Goal: Navigation & Orientation: Find specific page/section

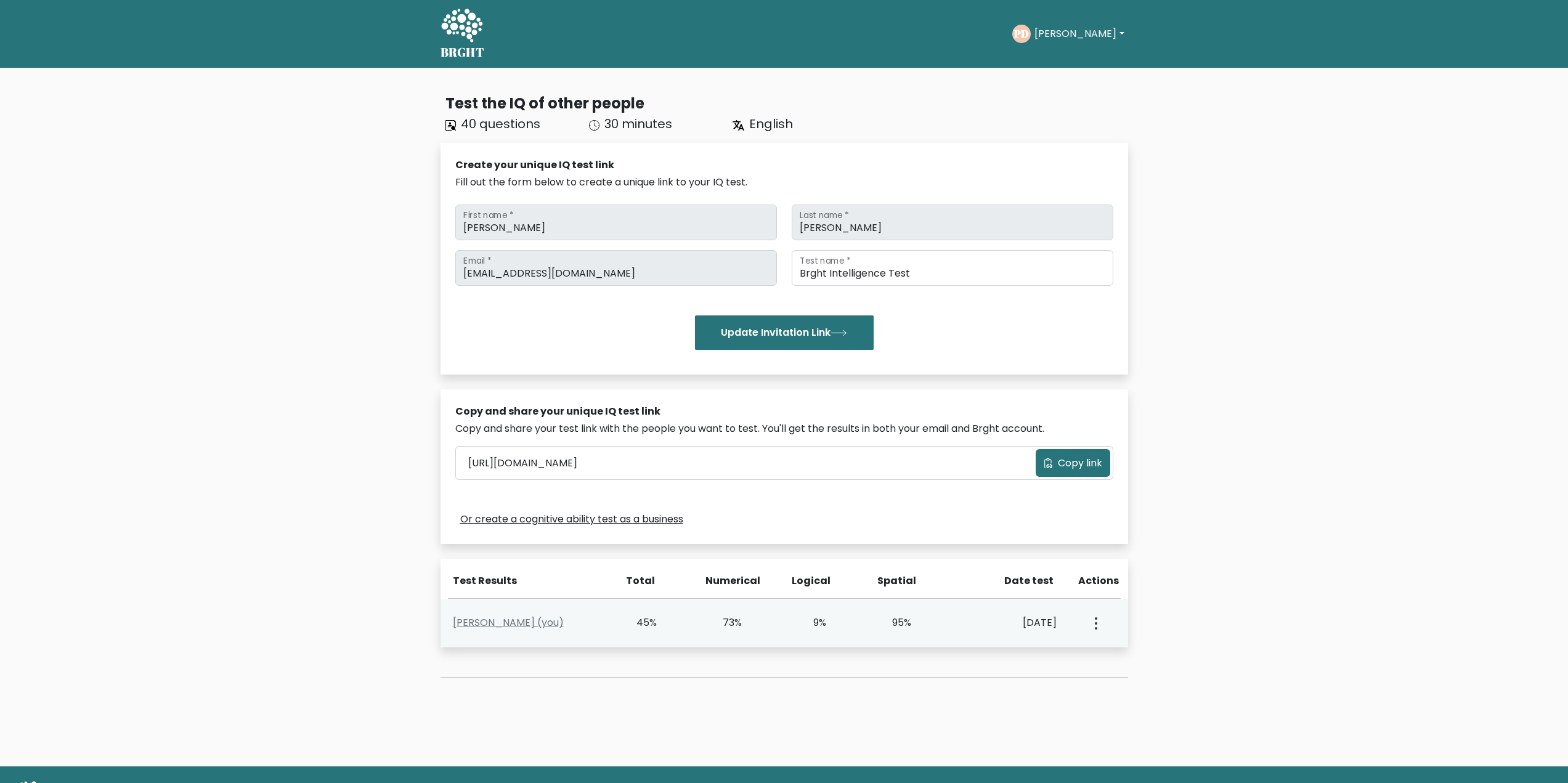
drag, startPoint x: 632, startPoint y: 623, endPoint x: 666, endPoint y: 627, distance: 34.2
click at [666, 627] on div "45%" at bounding box center [657, 622] width 85 height 15
click at [631, 627] on div "45%" at bounding box center [640, 622] width 35 height 15
drag, startPoint x: 729, startPoint y: 622, endPoint x: 709, endPoint y: 624, distance: 20.1
click at [713, 623] on div "73%" at bounding box center [742, 622] width 85 height 15
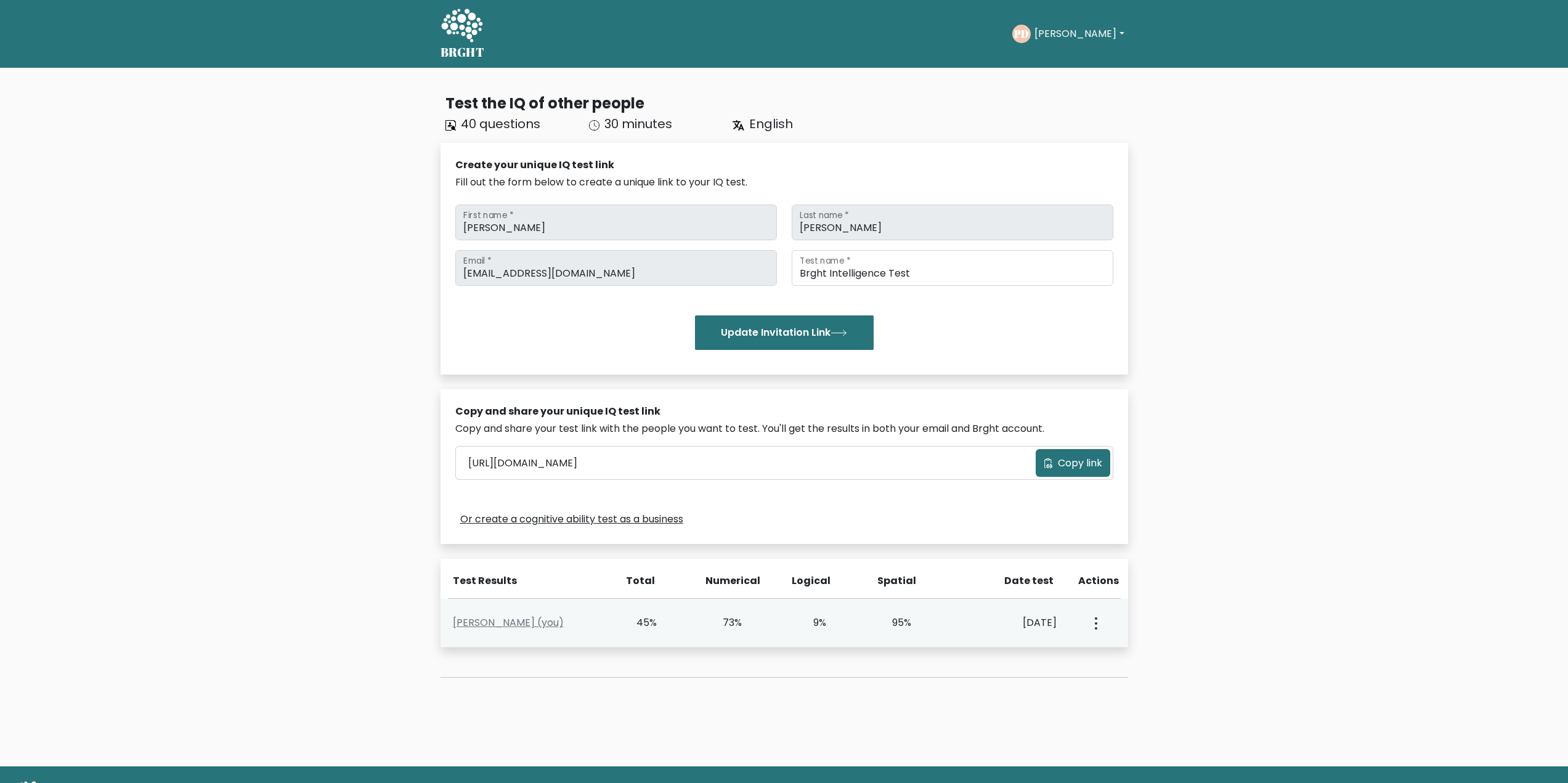
click at [734, 625] on div "73%" at bounding box center [724, 622] width 35 height 15
click at [731, 615] on div "73%" at bounding box center [724, 622] width 35 height 15
drag, startPoint x: 821, startPoint y: 622, endPoint x: 808, endPoint y: 621, distance: 13.0
click at [814, 622] on div "9%" at bounding box center [809, 622] width 35 height 15
click at [814, 618] on div "9%" at bounding box center [809, 622] width 35 height 15
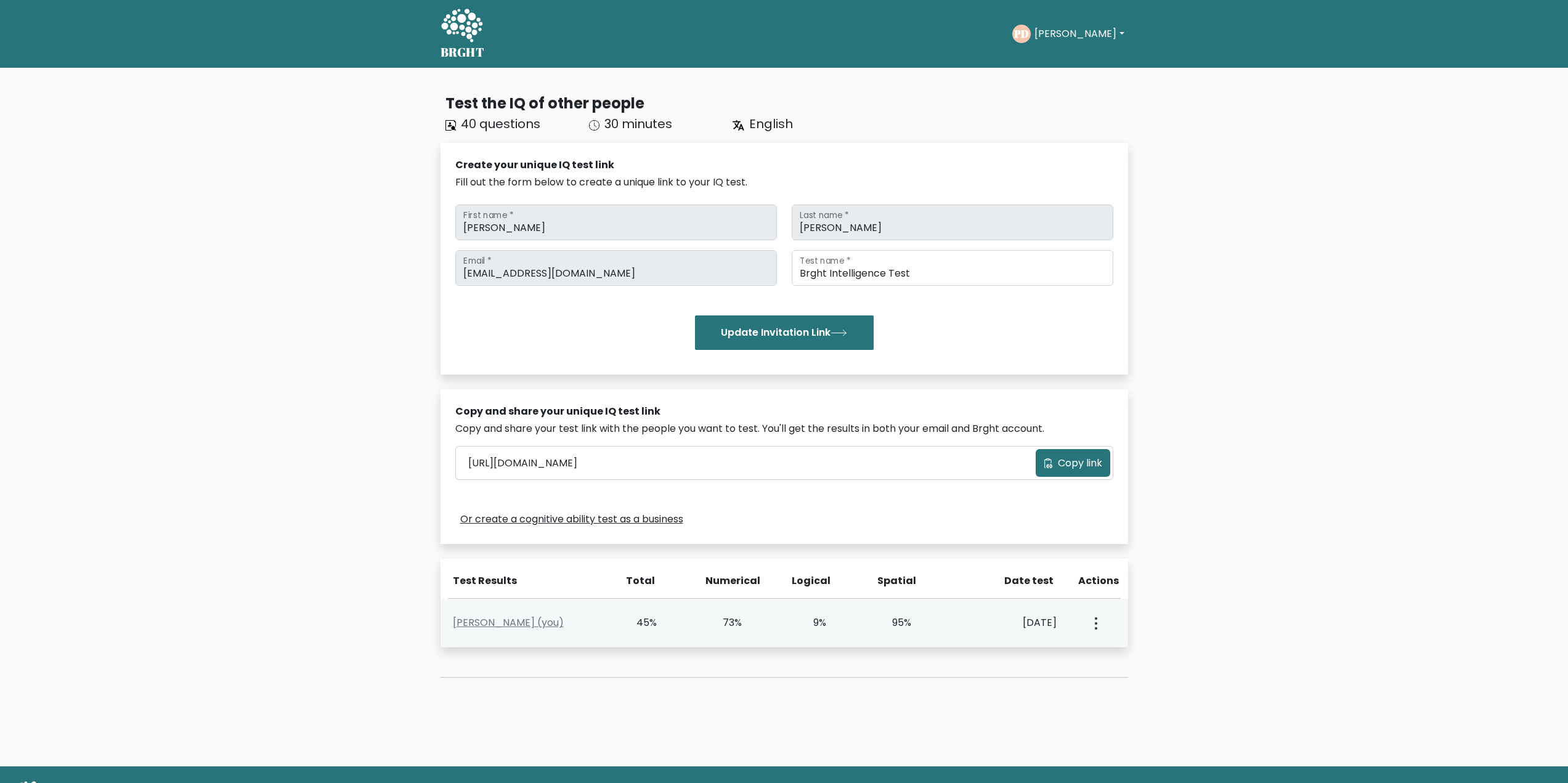
click at [829, 611] on div "[PERSON_NAME] (you) 45% 73% 9% 95% [DATE] View Profile" at bounding box center [784, 623] width 688 height 48
drag, startPoint x: 950, startPoint y: 615, endPoint x: 889, endPoint y: 622, distance: 61.4
click at [882, 622] on div "[PERSON_NAME] (you) 45% 73% 9% 95% [DATE] View Profile" at bounding box center [784, 623] width 688 height 48
click at [900, 620] on div "95%" at bounding box center [893, 622] width 35 height 15
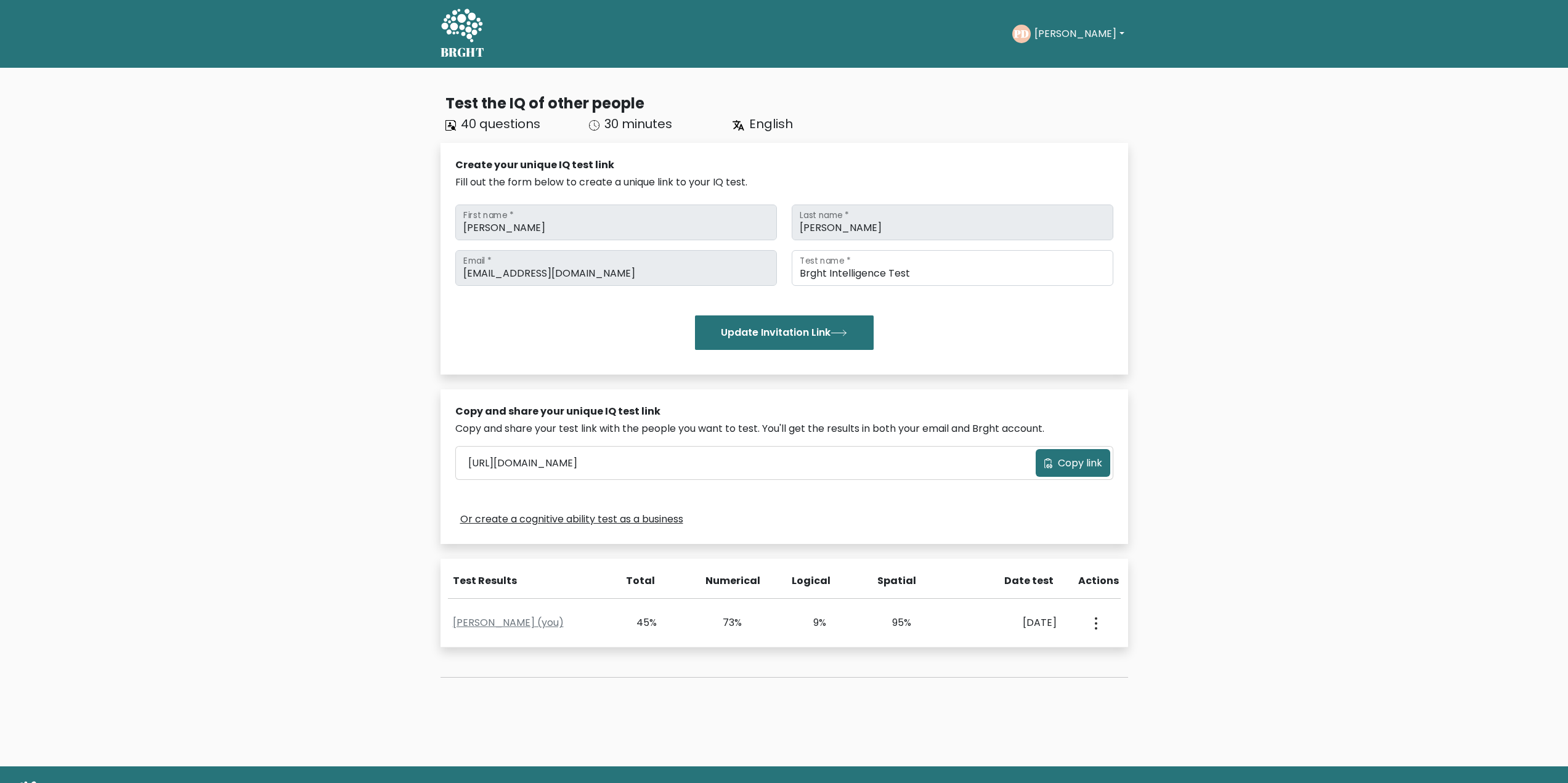
click at [1066, 39] on button "[PERSON_NAME]" at bounding box center [1079, 33] width 97 height 16
click at [1063, 26] on button "[PERSON_NAME]" at bounding box center [1079, 33] width 97 height 16
click at [861, 53] on div "BRGHT BRGHT Take the test [PERSON_NAME][GEOGRAPHIC_DATA] Dashboard Profile Sett…" at bounding box center [784, 34] width 702 height 58
